Goal: Information Seeking & Learning: Learn about a topic

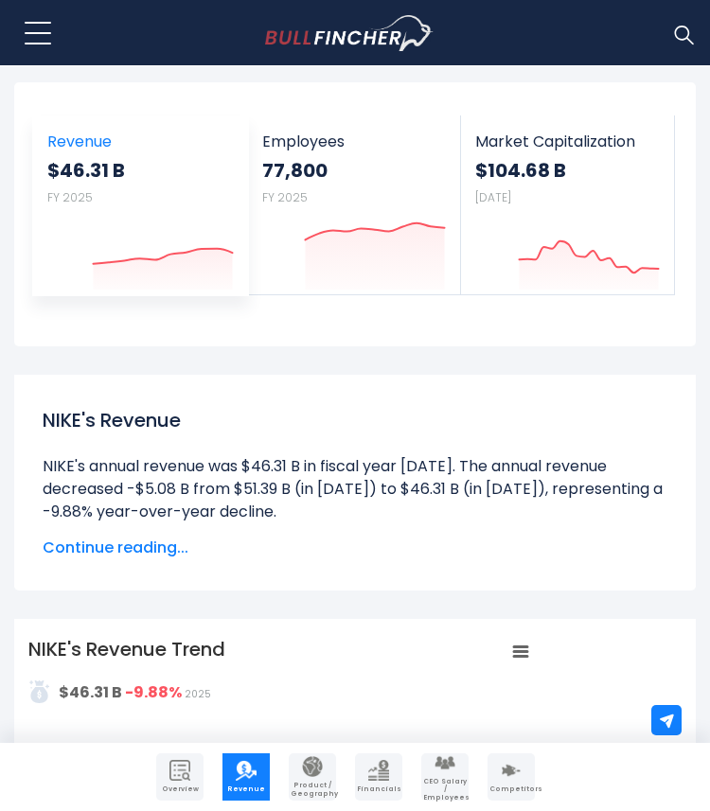
scroll to position [136, 0]
click at [179, 248] on icon at bounding box center [162, 255] width 139 height 15
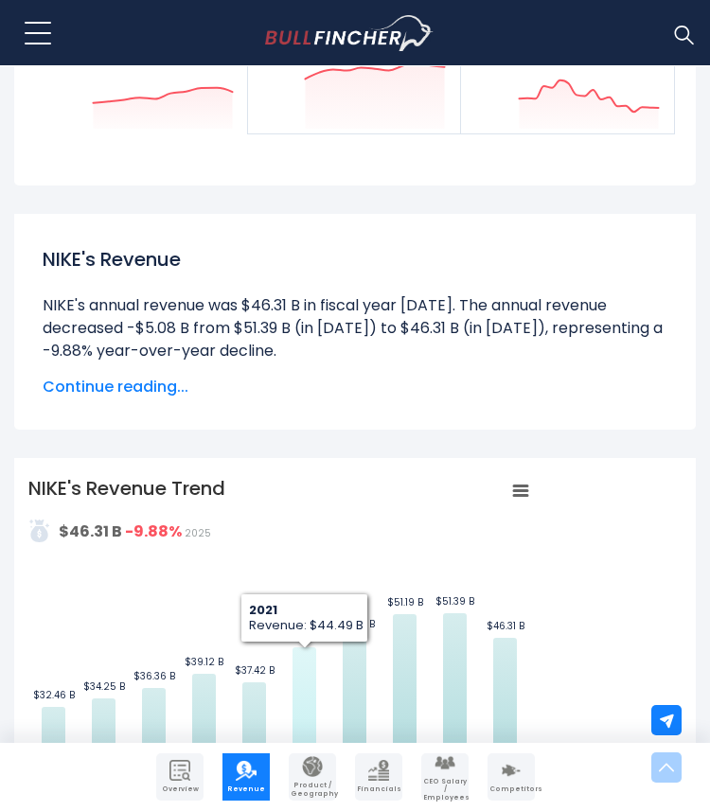
scroll to position [557, 0]
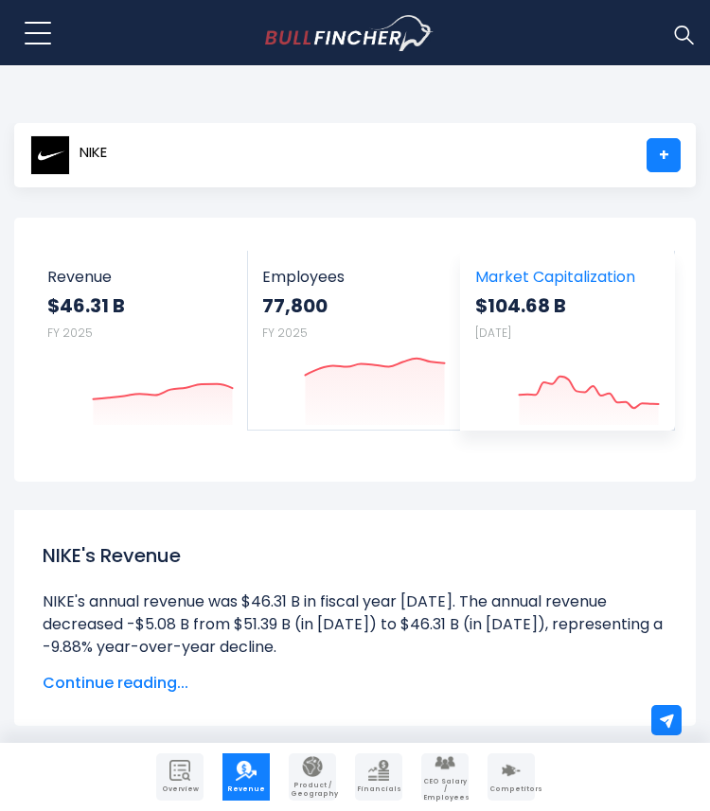
click at [547, 323] on div "$104.68 B Sep 19, 2025" at bounding box center [567, 316] width 185 height 47
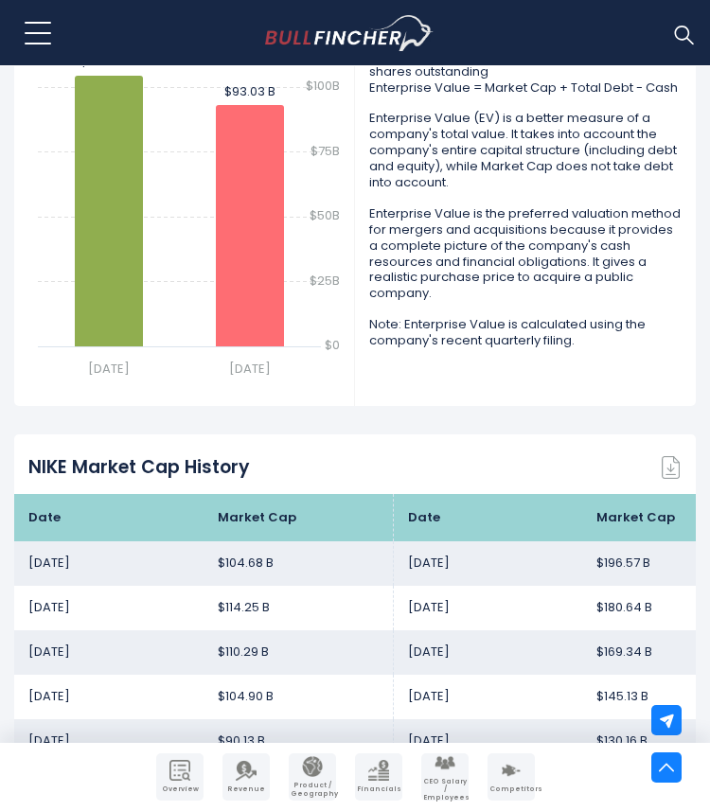
scroll to position [843, 0]
